Goal: Information Seeking & Learning: Learn about a topic

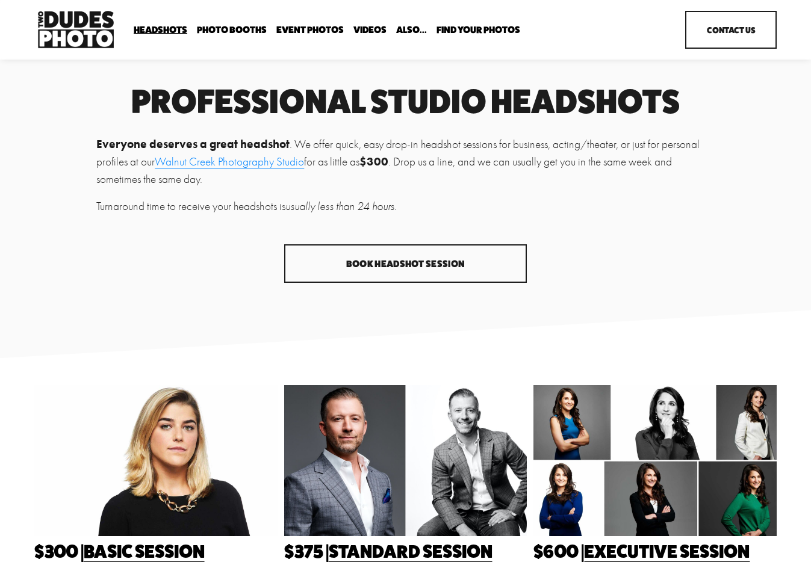
click at [0, 0] on span "Backdrop Options" at bounding box center [0, 0] width 0 height 0
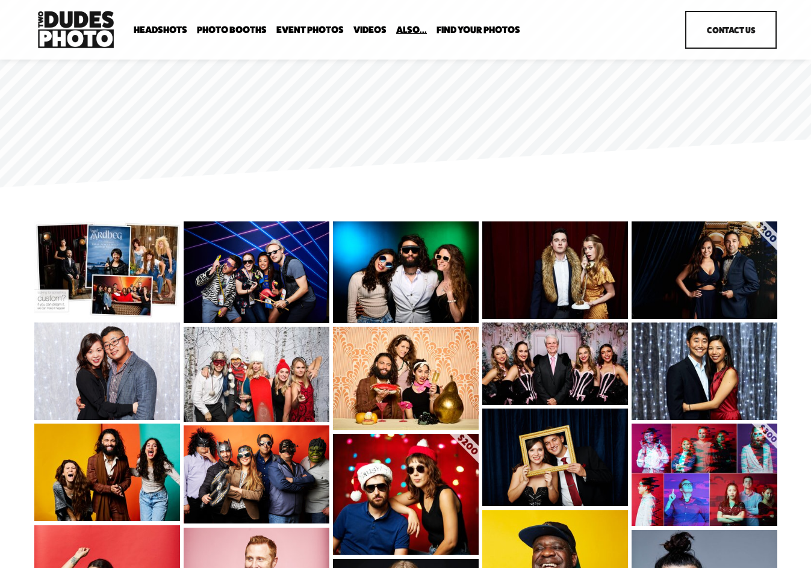
click at [75, 284] on img at bounding box center [107, 271] width 146 height 98
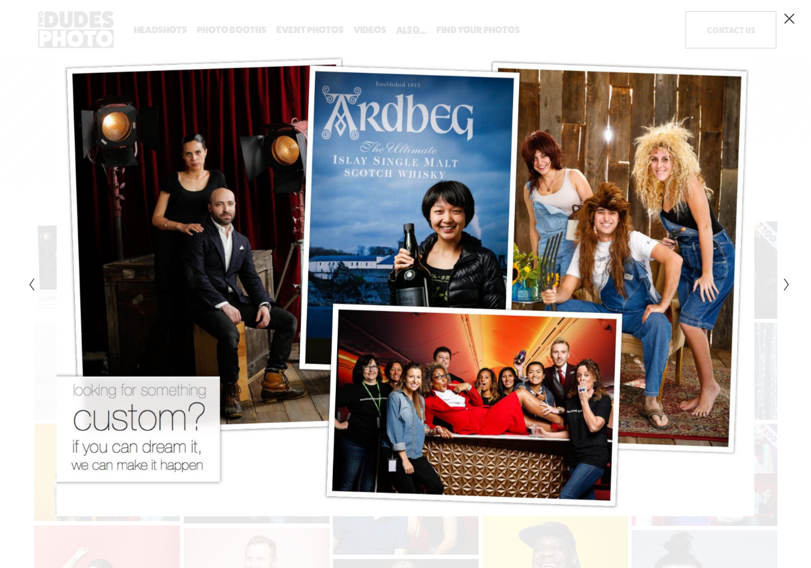
click at [94, 36] on div "Gallery" at bounding box center [214, 283] width 381 height 495
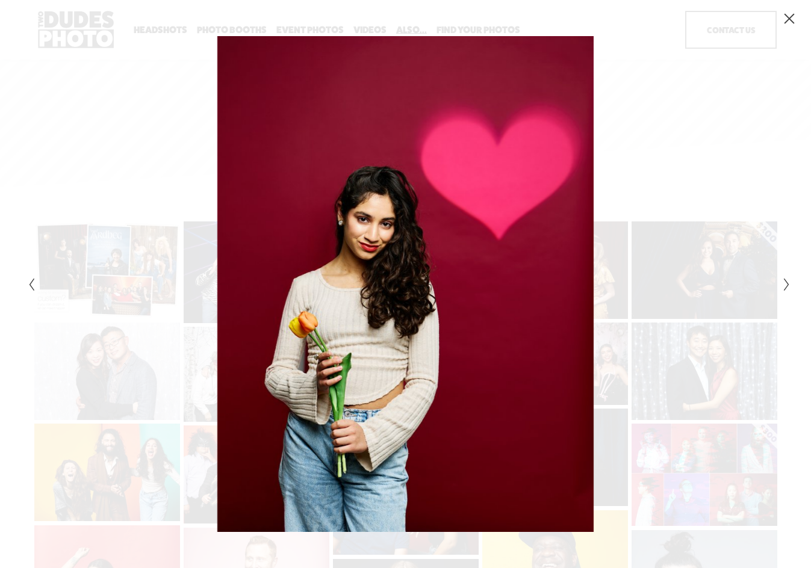
click at [792, 16] on icon "Close" at bounding box center [789, 19] width 10 height 10
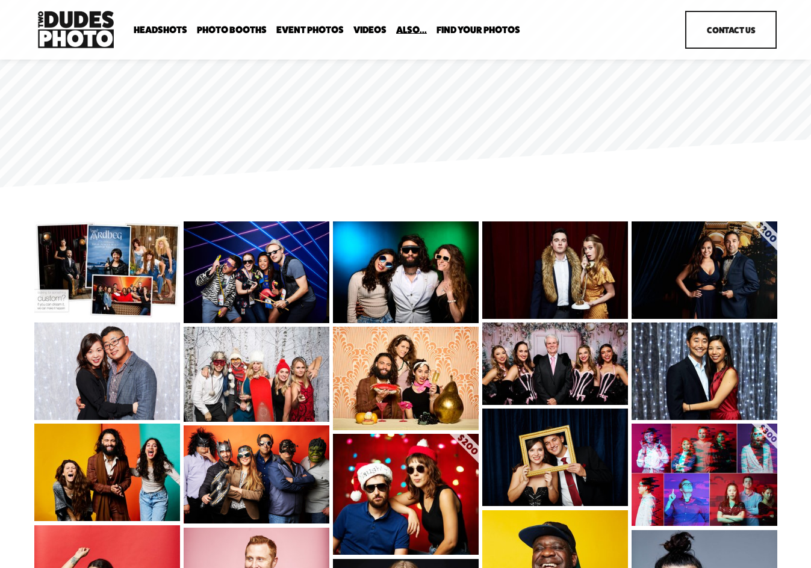
click at [0, 0] on span "Expo Headshots" at bounding box center [0, 0] width 0 height 0
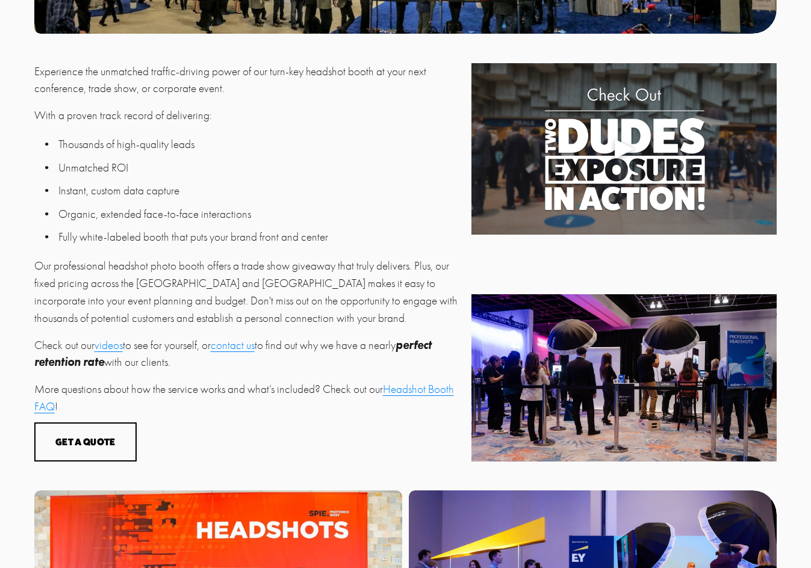
scroll to position [368, 0]
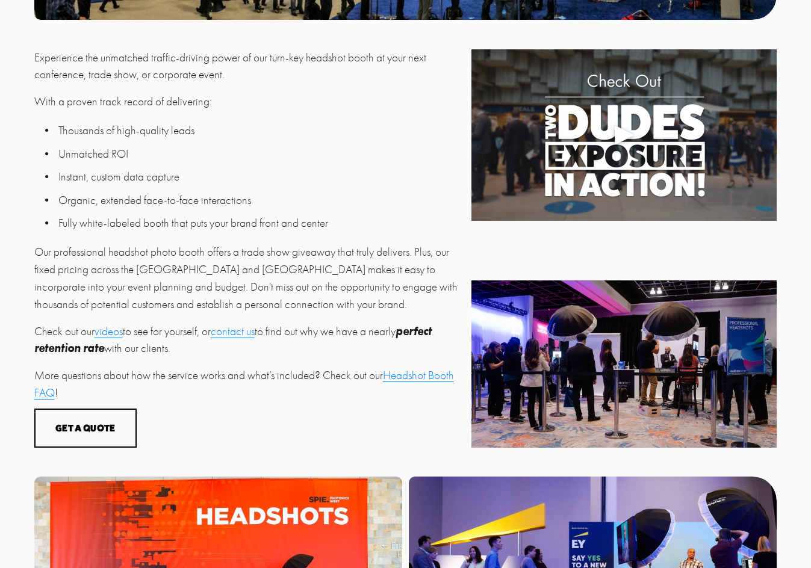
click at [414, 381] on link "Headshot Booth FAQ" at bounding box center [244, 384] width 420 height 31
